Goal: Navigation & Orientation: Find specific page/section

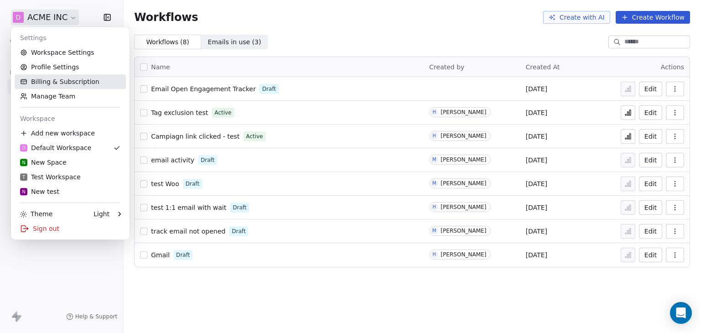
click at [59, 81] on link "Billing & Subscription" at bounding box center [70, 81] width 111 height 15
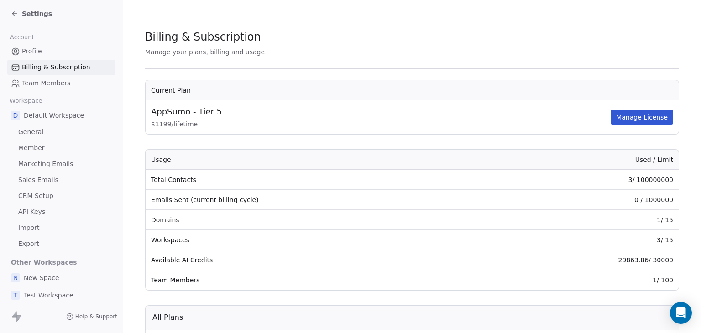
click at [37, 16] on span "Settings" at bounding box center [37, 13] width 30 height 9
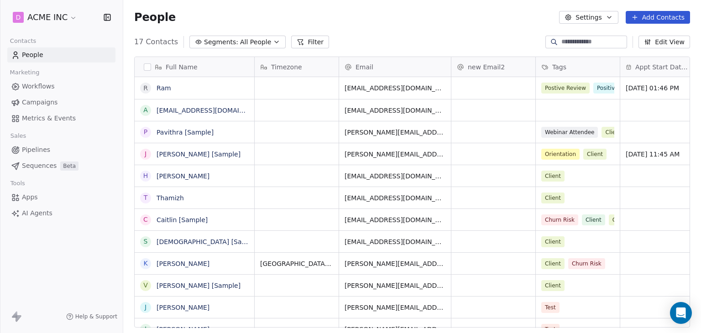
scroll to position [286, 570]
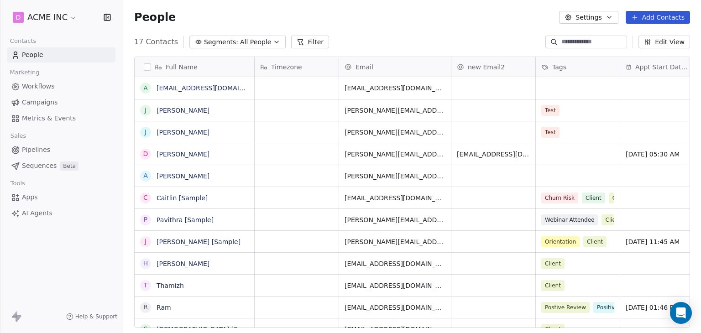
click at [37, 207] on link "AI Agents" at bounding box center [61, 213] width 108 height 15
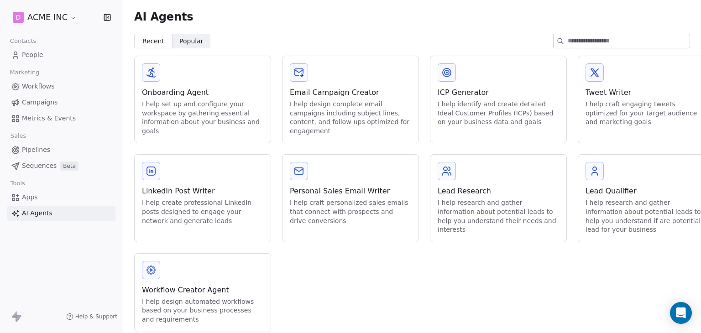
click at [165, 287] on div "Workflow Creator Agent" at bounding box center [202, 290] width 121 height 11
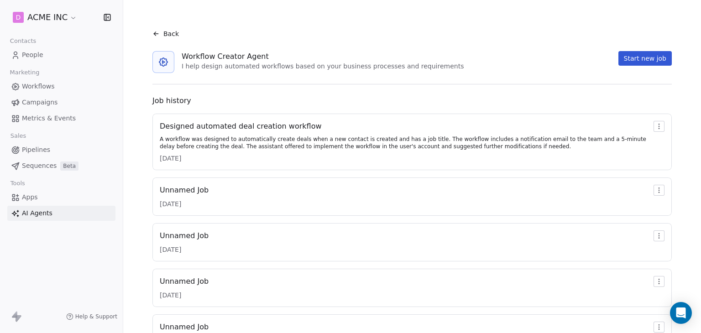
click at [224, 120] on div "Designed automated deal creation workflow A workflow was designed to automatica…" at bounding box center [411, 142] width 519 height 57
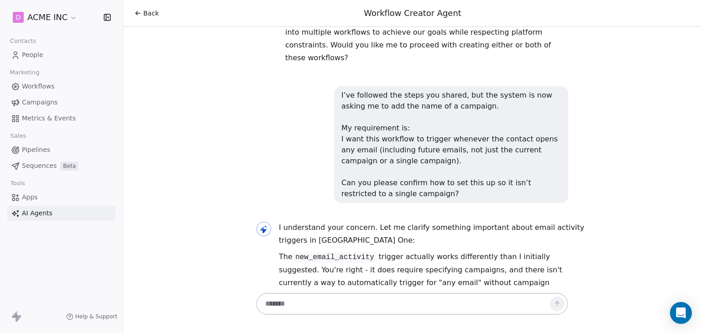
scroll to position [5859, 0]
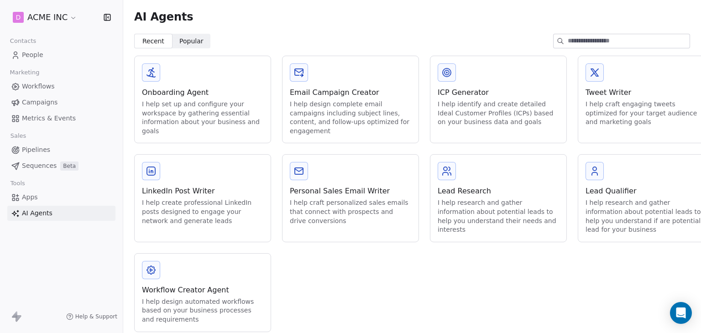
click at [38, 55] on span "People" at bounding box center [32, 55] width 21 height 10
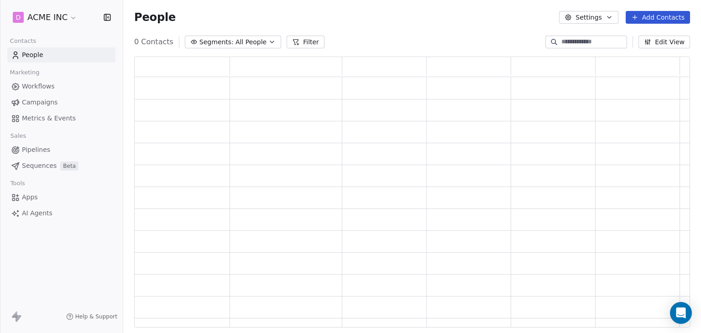
scroll to position [264, 548]
click at [42, 84] on span "Workflows" at bounding box center [38, 87] width 33 height 10
